Goal: Task Accomplishment & Management: Manage account settings

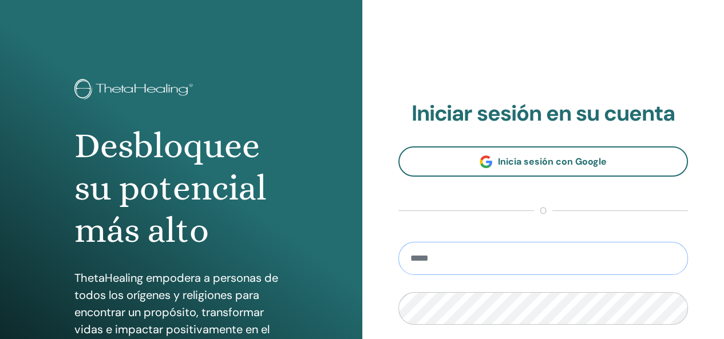
type input "**********"
click at [399, 49] on div "**********" at bounding box center [543, 275] width 362 height 550
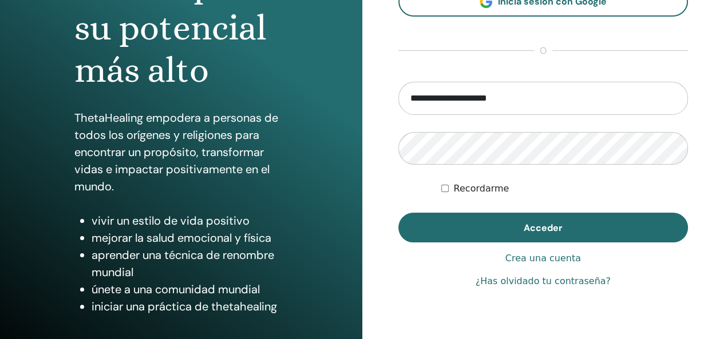
scroll to position [183, 0]
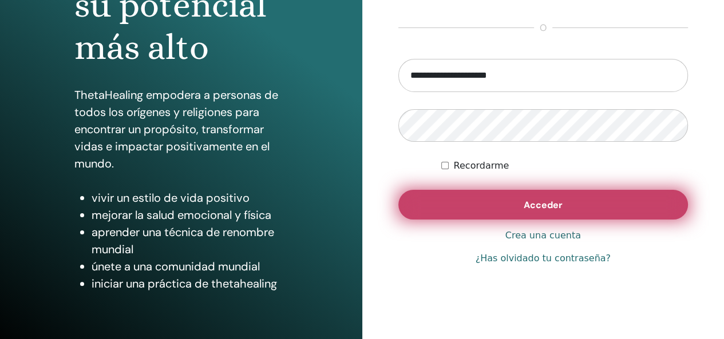
click at [555, 208] on span "Acceder" at bounding box center [543, 205] width 39 height 12
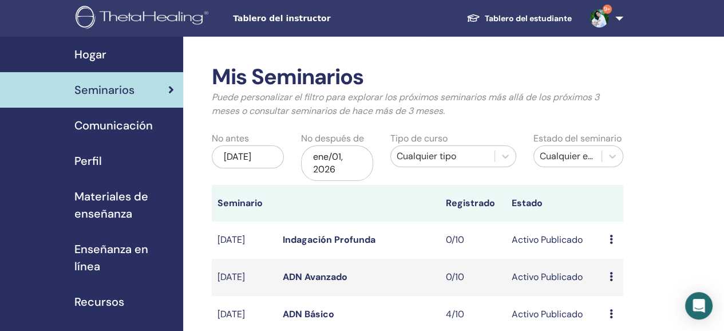
click at [313, 319] on link "ADN Básico" at bounding box center [309, 314] width 52 height 12
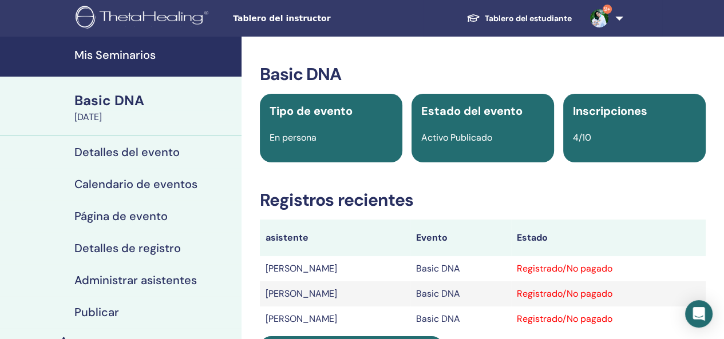
scroll to position [70, 0]
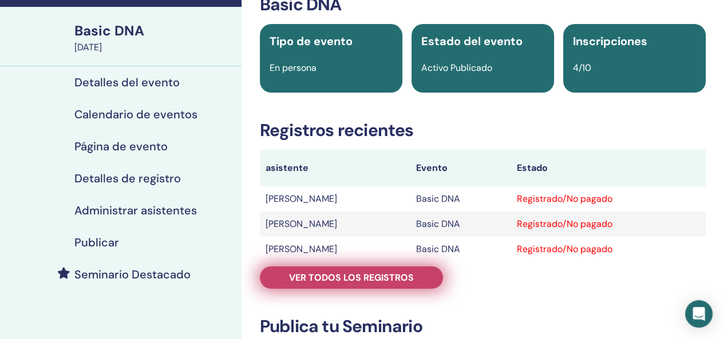
click at [359, 275] on span "Ver todos los registros" at bounding box center [351, 278] width 125 height 12
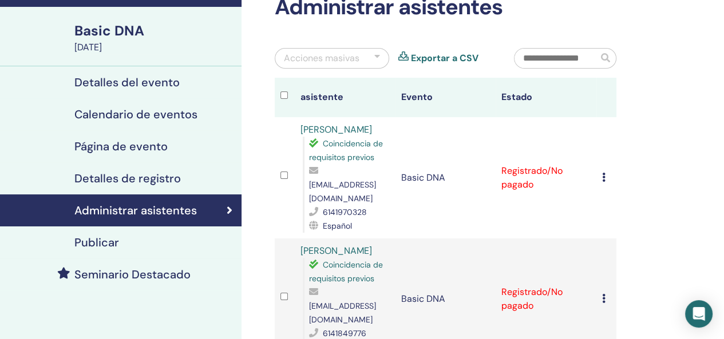
click at [602, 173] on icon at bounding box center [603, 177] width 3 height 9
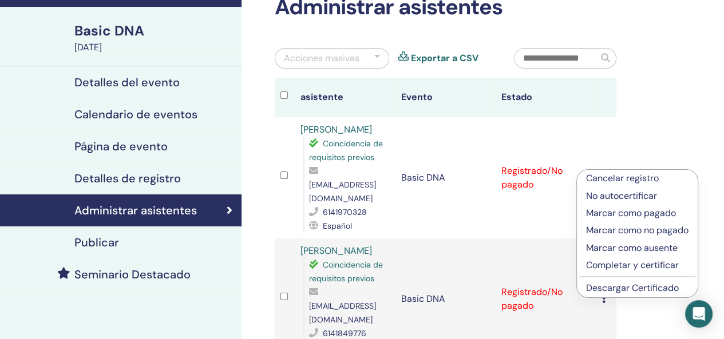
click at [620, 265] on p "Completar y certificar" at bounding box center [637, 266] width 102 height 14
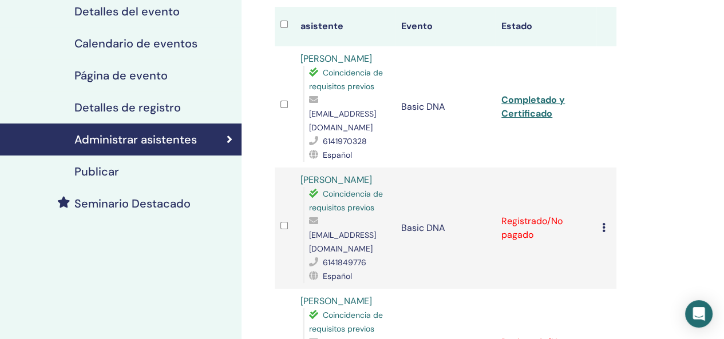
scroll to position [165, 0]
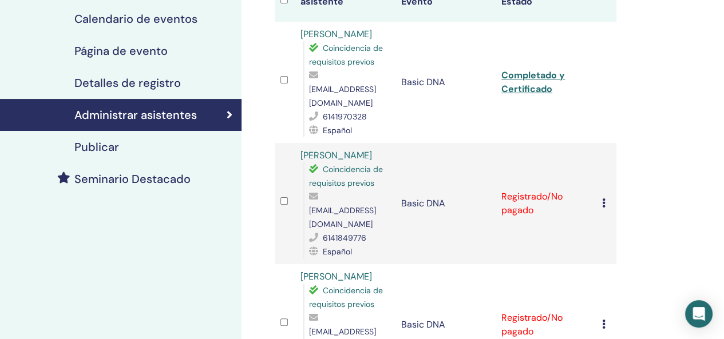
click at [604, 199] on icon at bounding box center [603, 203] width 3 height 9
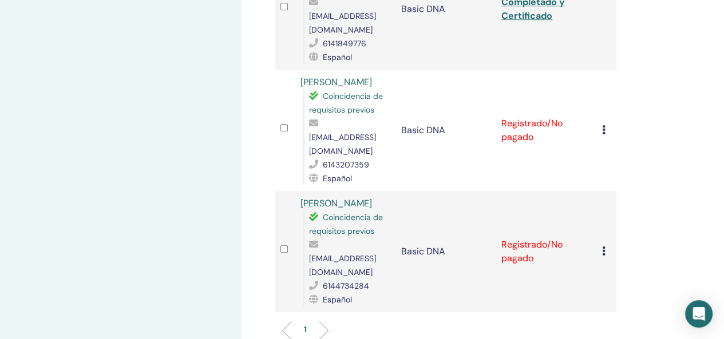
scroll to position [365, 0]
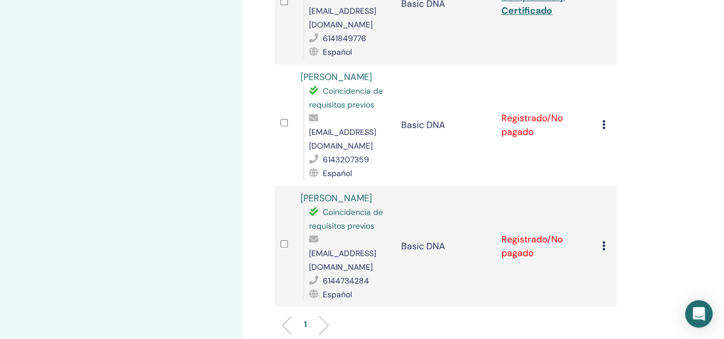
click at [603, 120] on icon at bounding box center [603, 124] width 3 height 9
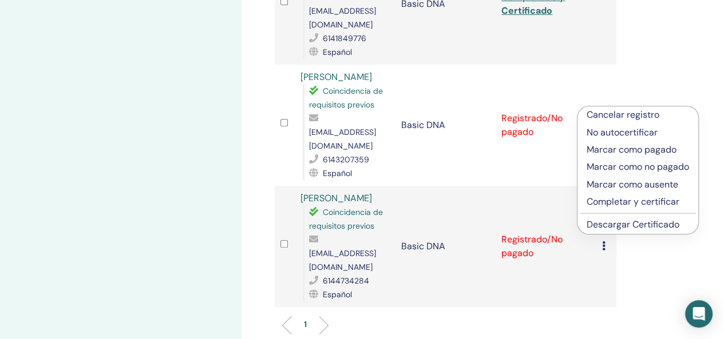
click at [612, 204] on p "Completar y certificar" at bounding box center [638, 202] width 102 height 14
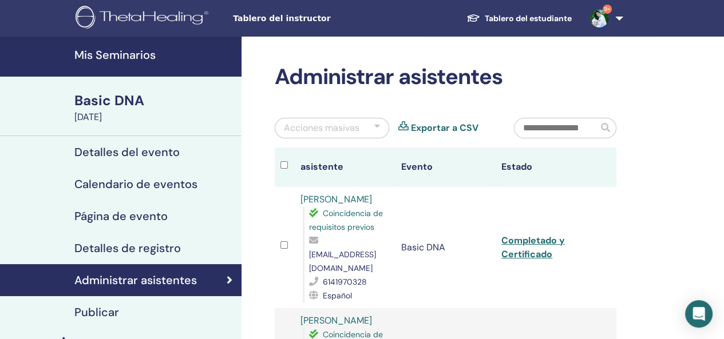
scroll to position [23, 0]
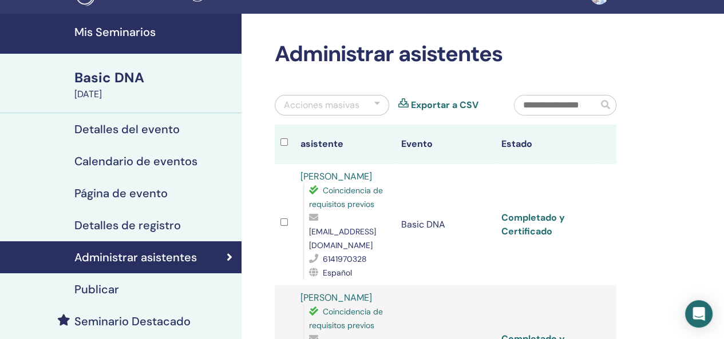
click at [535, 212] on link "Completado y Certificado" at bounding box center [533, 225] width 64 height 26
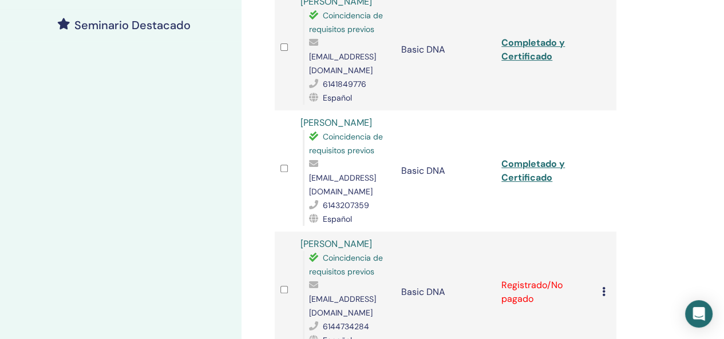
click at [603, 287] on icon at bounding box center [603, 291] width 3 height 9
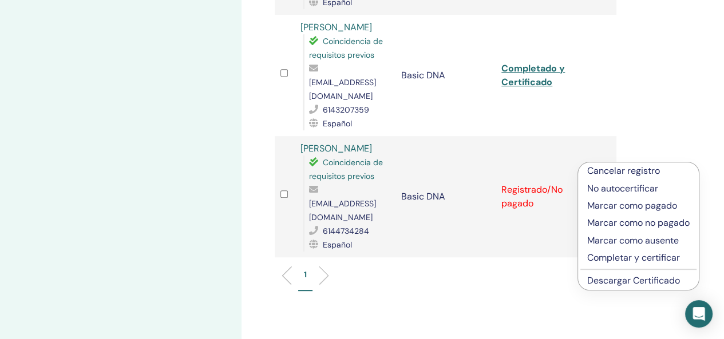
scroll to position [424, 0]
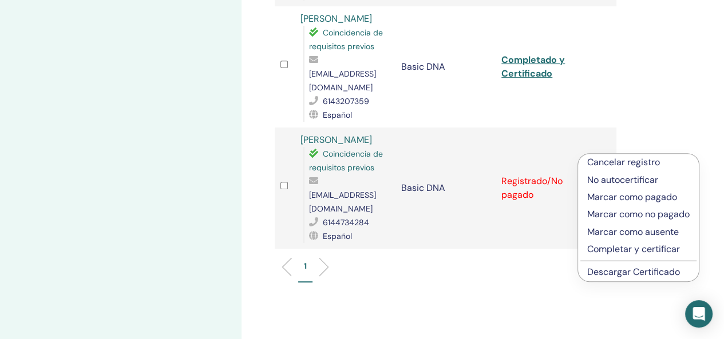
click at [651, 248] on p "Completar y certificar" at bounding box center [638, 250] width 102 height 14
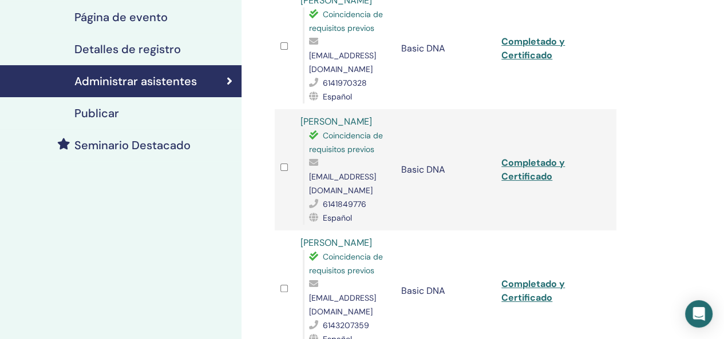
scroll to position [220, 0]
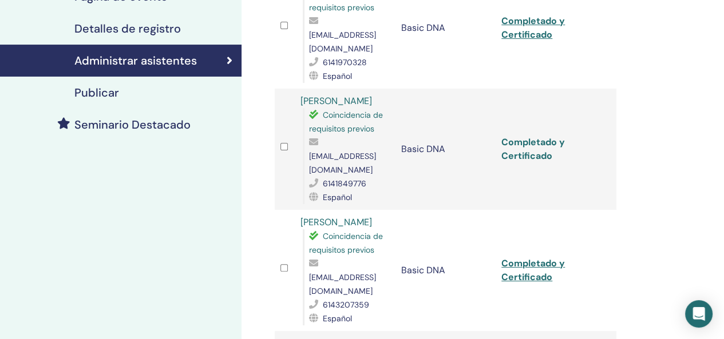
click at [535, 136] on link "Completado y Certificado" at bounding box center [533, 149] width 64 height 26
click at [524, 258] on link "Completado y Certificado" at bounding box center [533, 271] width 64 height 26
click at [535, 258] on link "Completado y Certificado" at bounding box center [533, 271] width 64 height 26
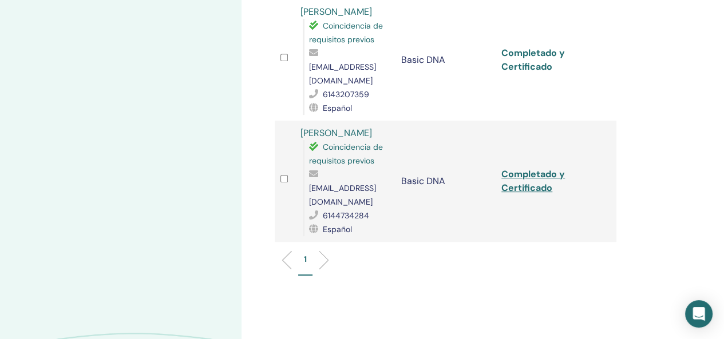
scroll to position [435, 0]
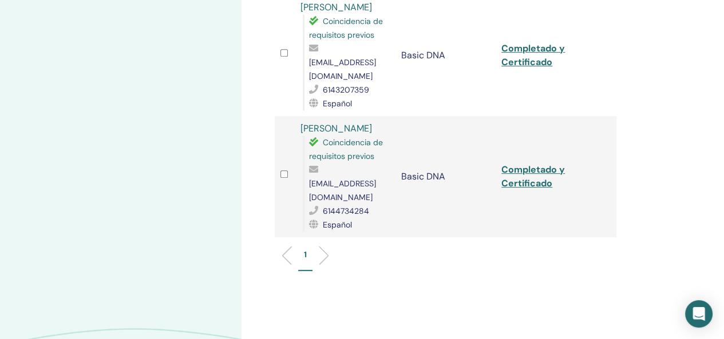
click at [511, 164] on link "Completado y Certificado" at bounding box center [533, 177] width 64 height 26
